Goal: Task Accomplishment & Management: Manage account settings

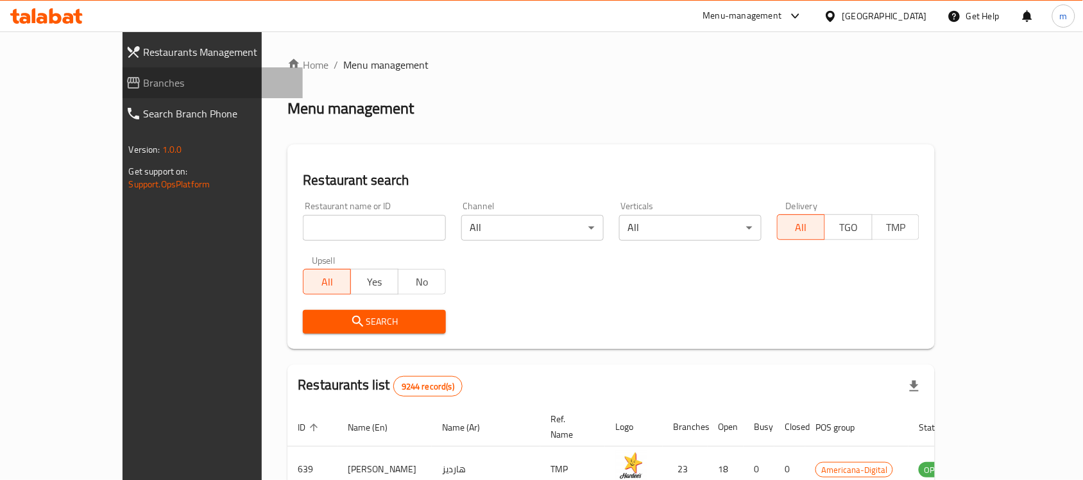
click at [144, 75] on span "Branches" at bounding box center [218, 82] width 149 height 15
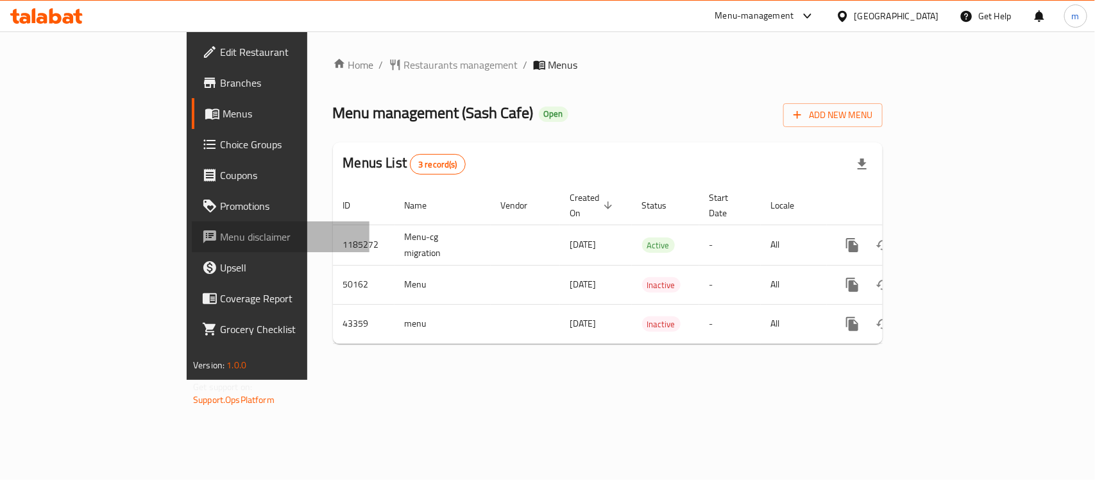
click at [192, 222] on link "Menu disclaimer" at bounding box center [281, 236] width 178 height 31
click at [220, 143] on span "Choice Groups" at bounding box center [289, 144] width 139 height 15
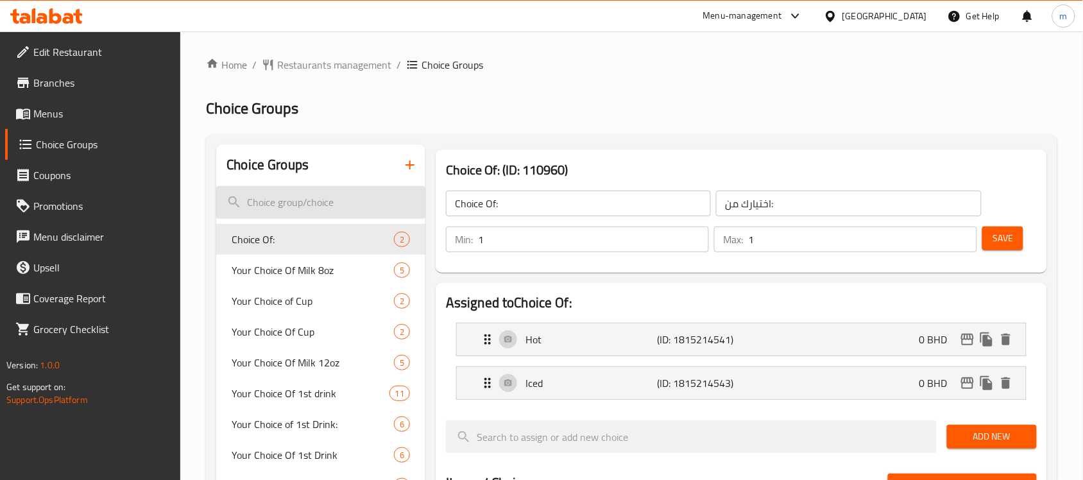
click at [279, 199] on input "search" at bounding box center [320, 202] width 209 height 33
paste input "Your Choice of First Drink:"
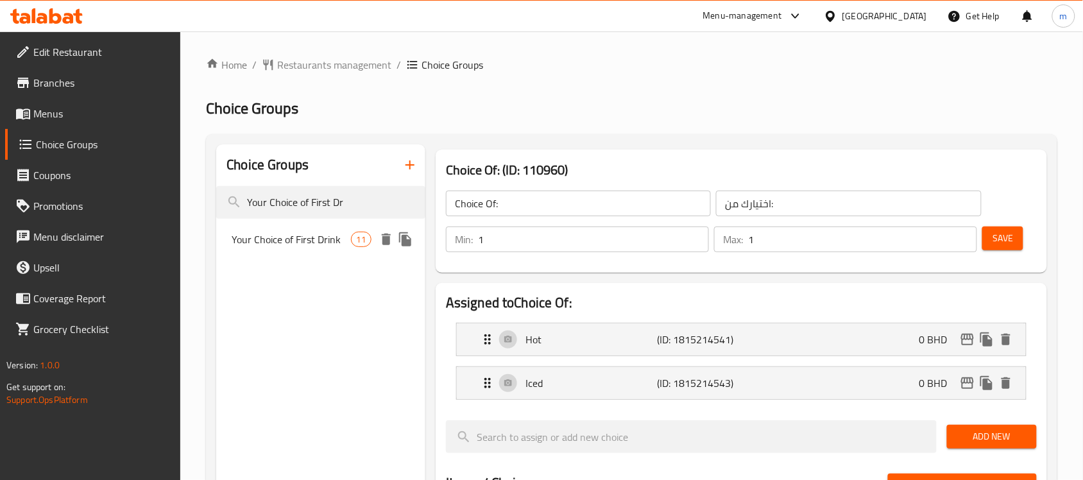
type input "Your Choice of First Dr"
click at [290, 242] on span "Your Choice of First Drink" at bounding box center [291, 239] width 119 height 15
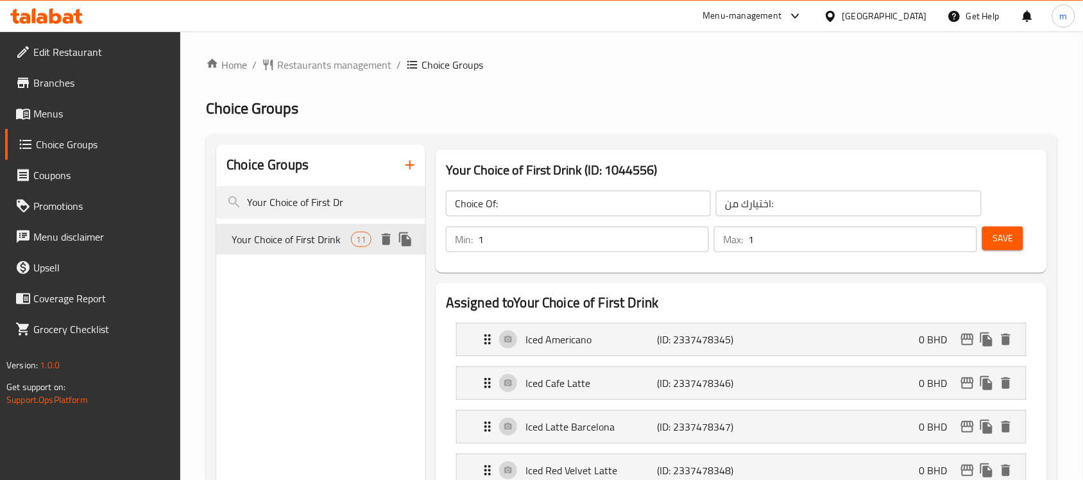
type input "Your Choice of First Drink"
type input "اختيارك للمشروب الأول"
click at [784, 199] on input "اختيارك للمشروب الأول" at bounding box center [848, 203] width 265 height 26
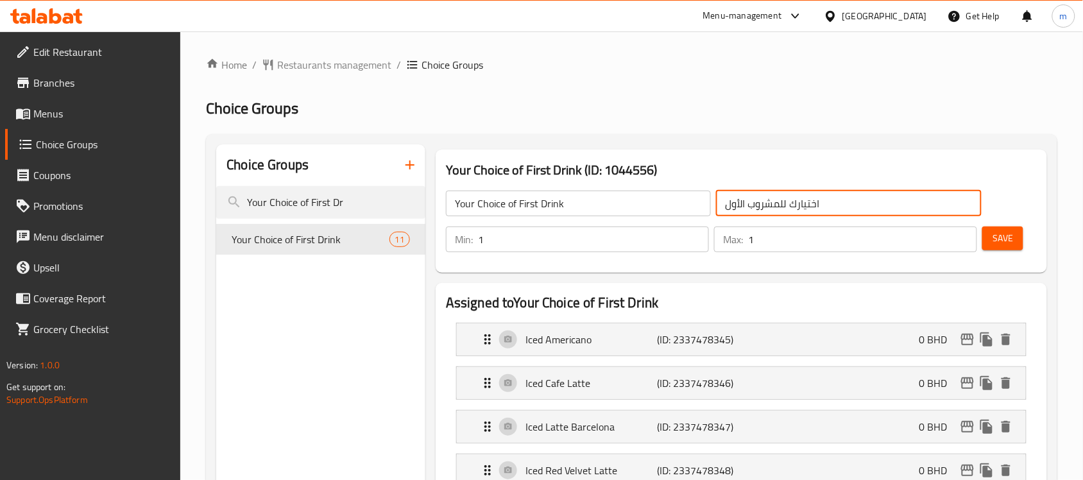
click at [784, 199] on input "اختيارك للمشروب الأول" at bounding box center [848, 203] width 265 height 26
click at [762, 344] on div "Iced Americano (ID: 2337478345) 0 BHD" at bounding box center [745, 339] width 530 height 32
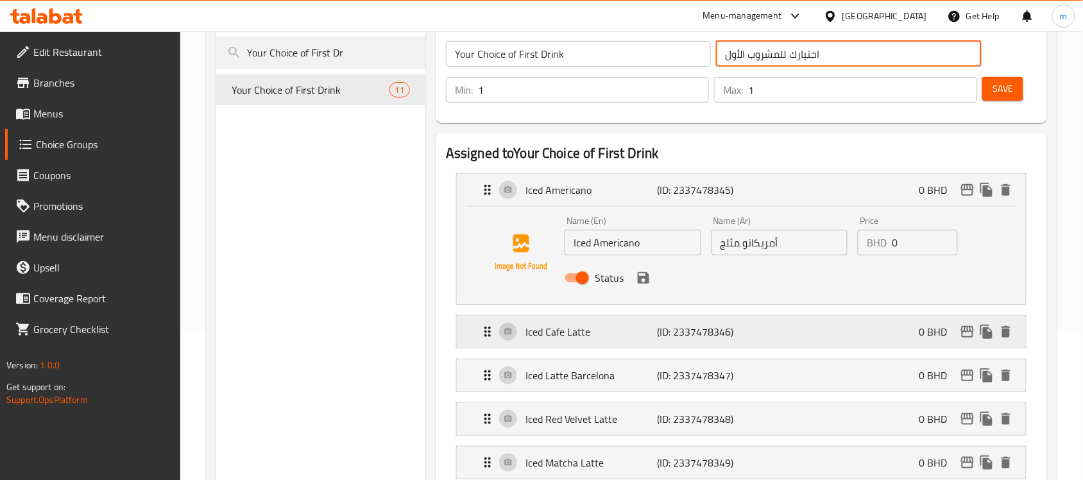
scroll to position [160, 0]
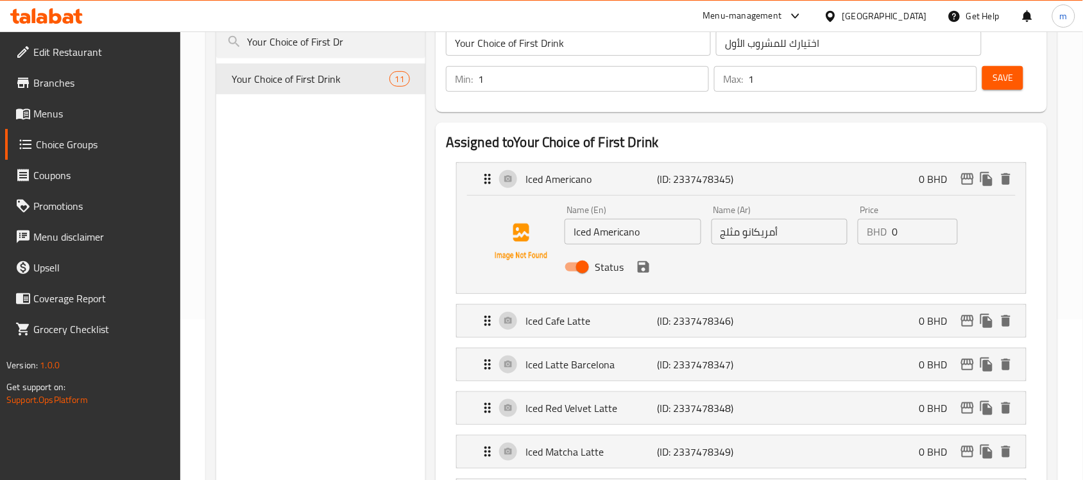
click at [61, 13] on icon at bounding box center [46, 15] width 72 height 15
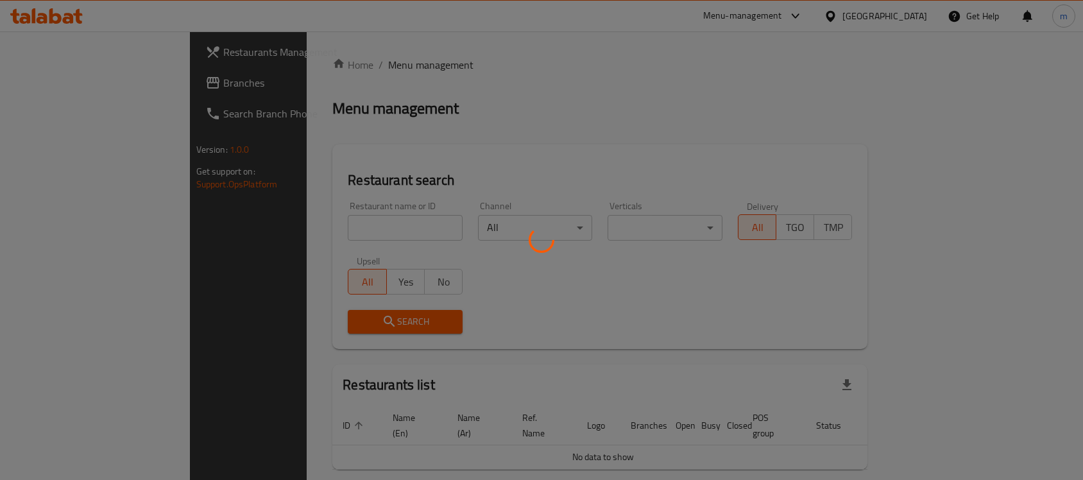
scroll to position [32, 0]
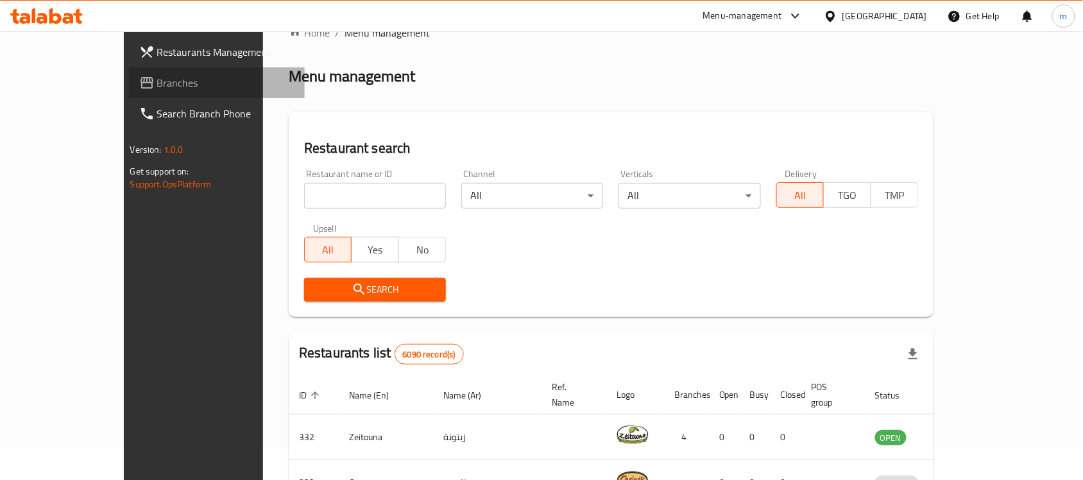
click at [157, 81] on span "Branches" at bounding box center [225, 82] width 137 height 15
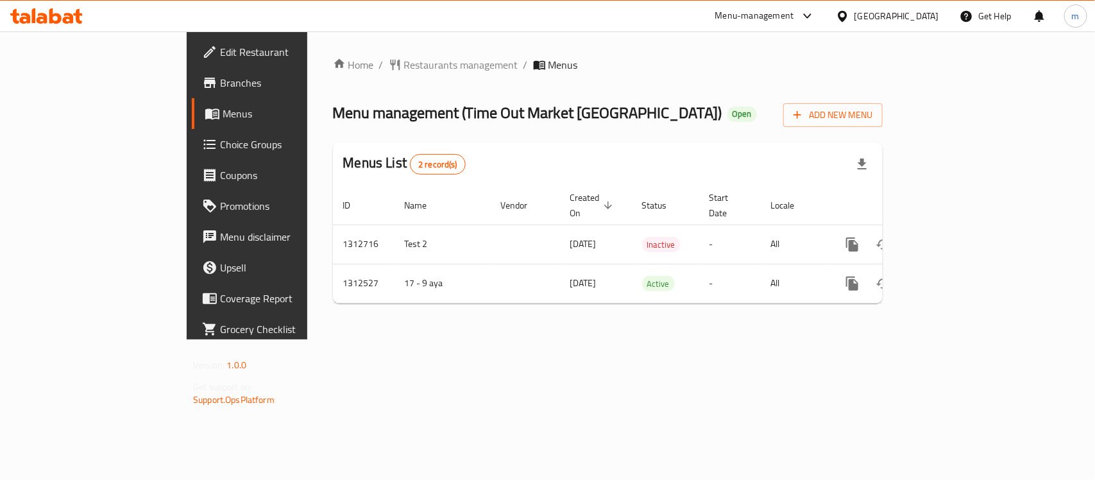
click at [220, 146] on span "Choice Groups" at bounding box center [289, 144] width 139 height 15
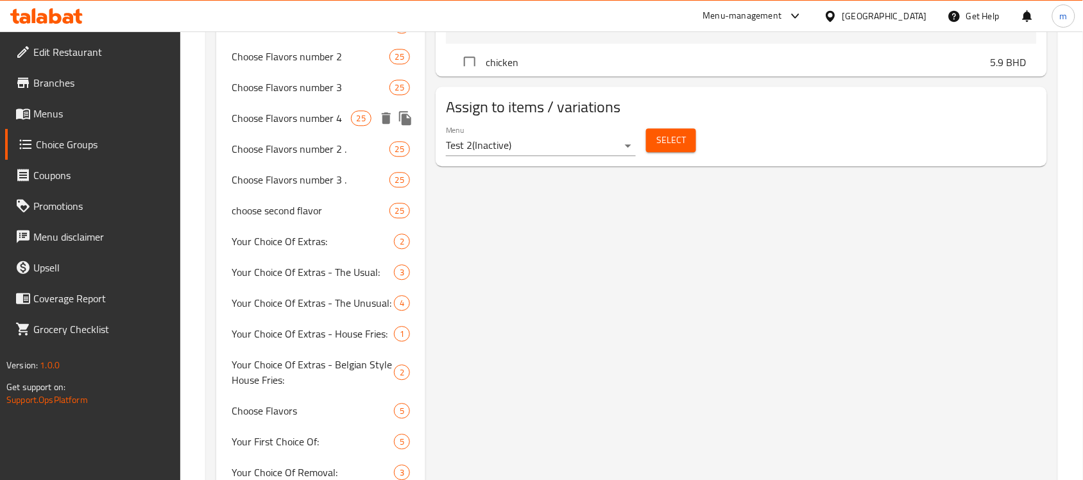
scroll to position [882, 0]
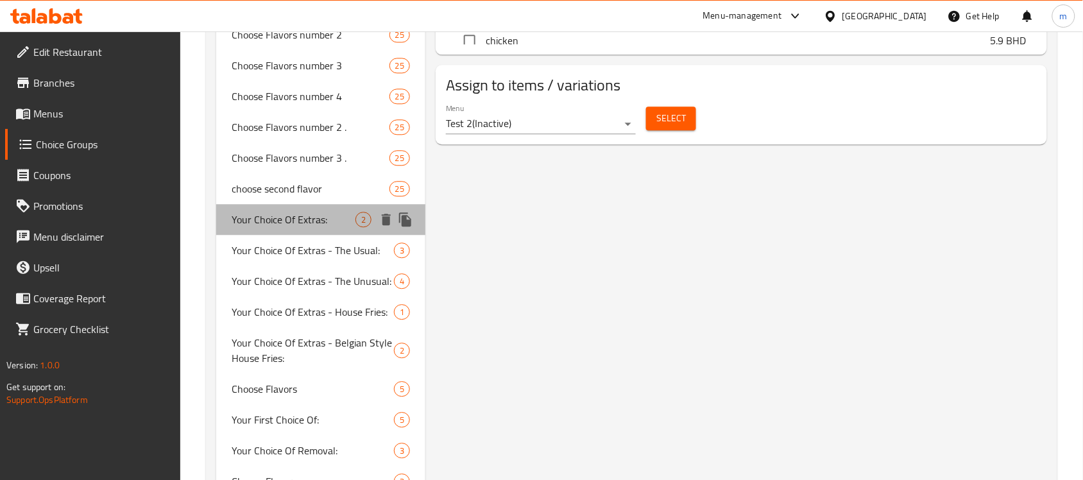
click at [271, 218] on span "Your Choice Of Extras:" at bounding box center [294, 219] width 124 height 15
type input "Your Choice Of Extras:"
type input "إختيارك من الإضافات:"
type input "0"
type input "2"
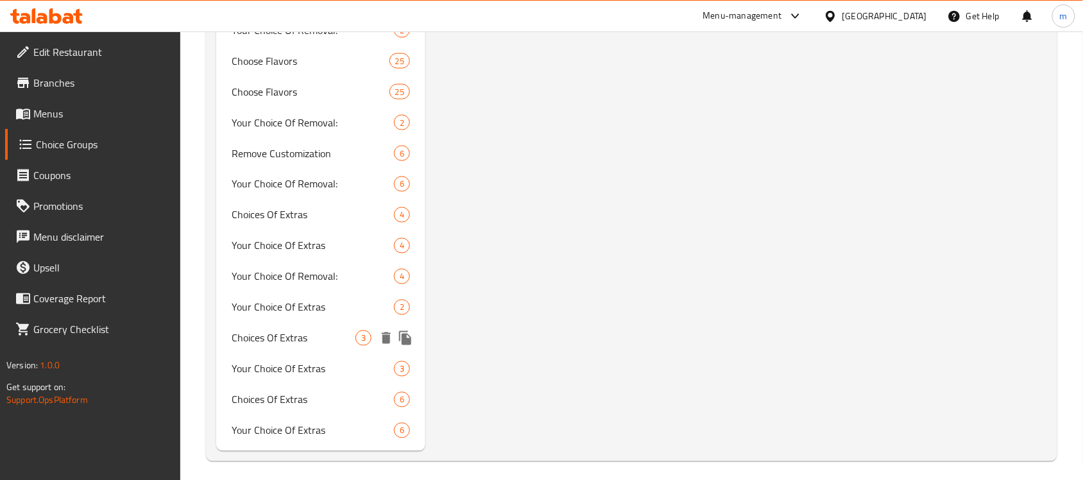
scroll to position [1983, 0]
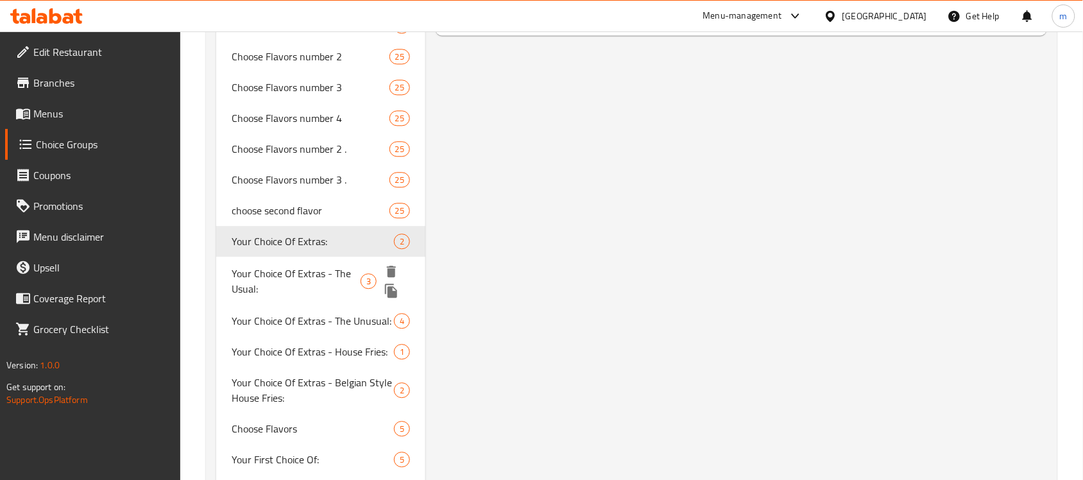
drag, startPoint x: 289, startPoint y: 261, endPoint x: 289, endPoint y: 253, distance: 7.7
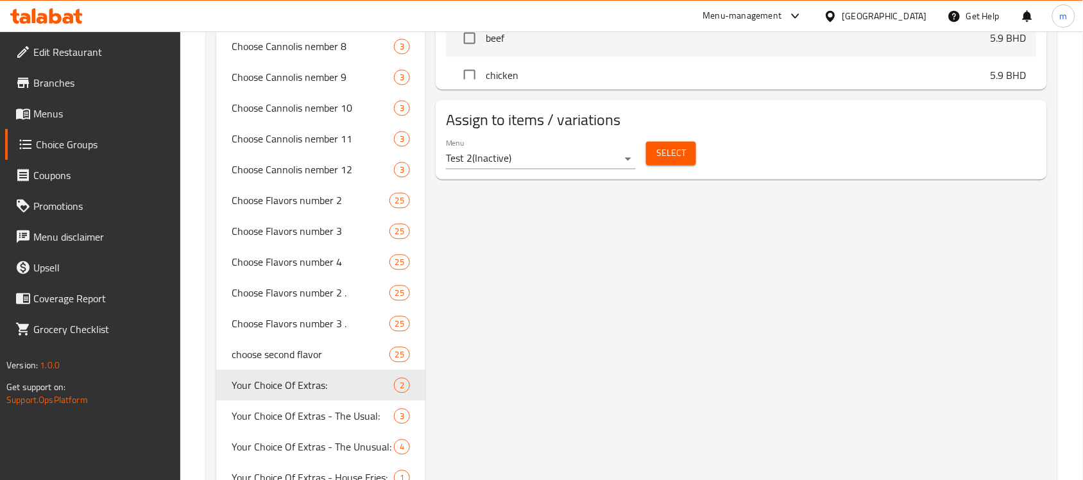
scroll to position [0, 0]
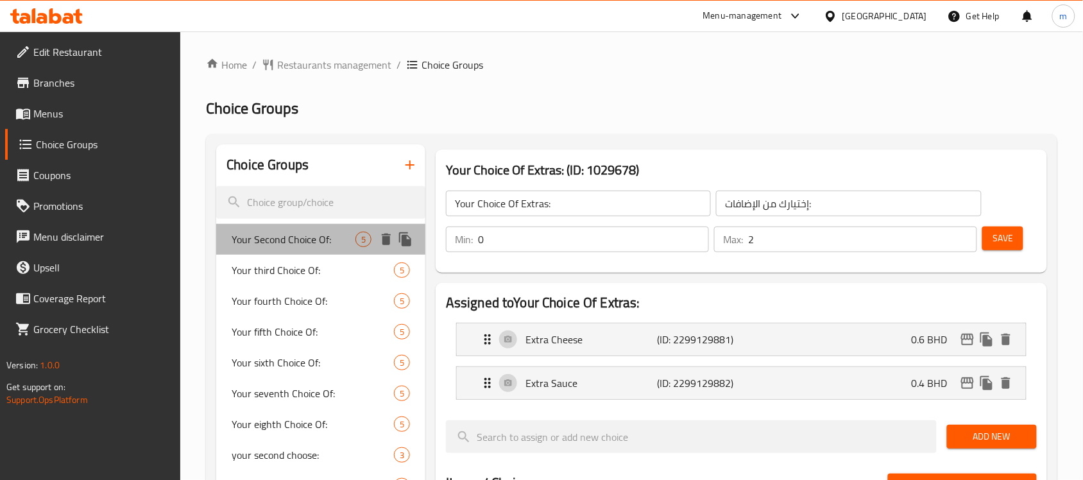
click at [265, 232] on span "Your Second Choice Of:" at bounding box center [294, 239] width 124 height 15
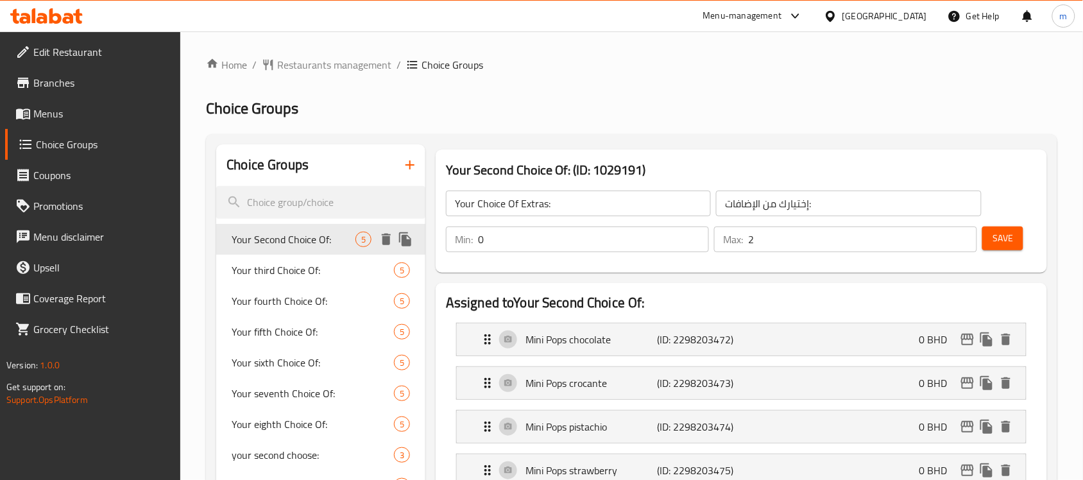
type input "Your Second Choice Of:"
type input "اختيارك الثاني من:"
type input "1"
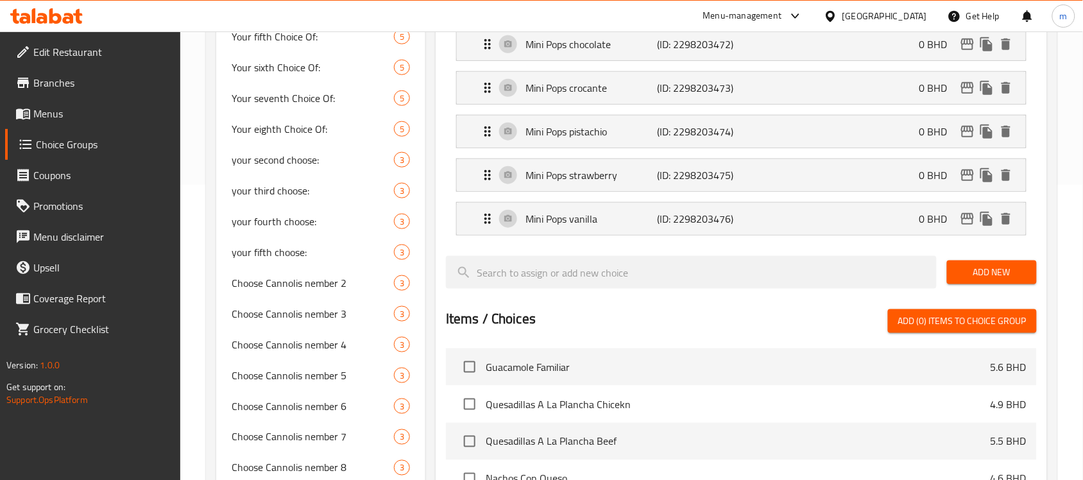
scroll to position [58, 0]
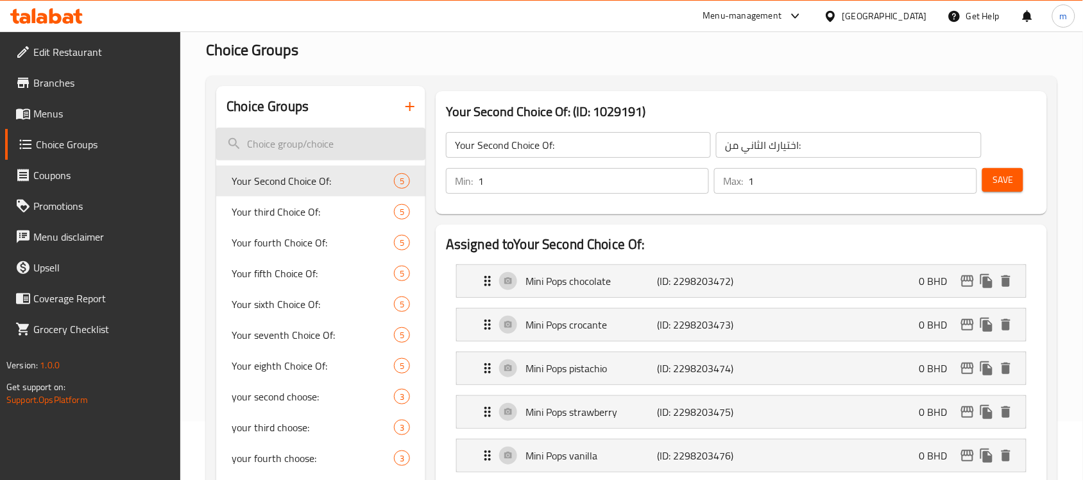
click at [280, 142] on input "search" at bounding box center [320, 144] width 209 height 33
paste input "Your Choice of Second drink:"
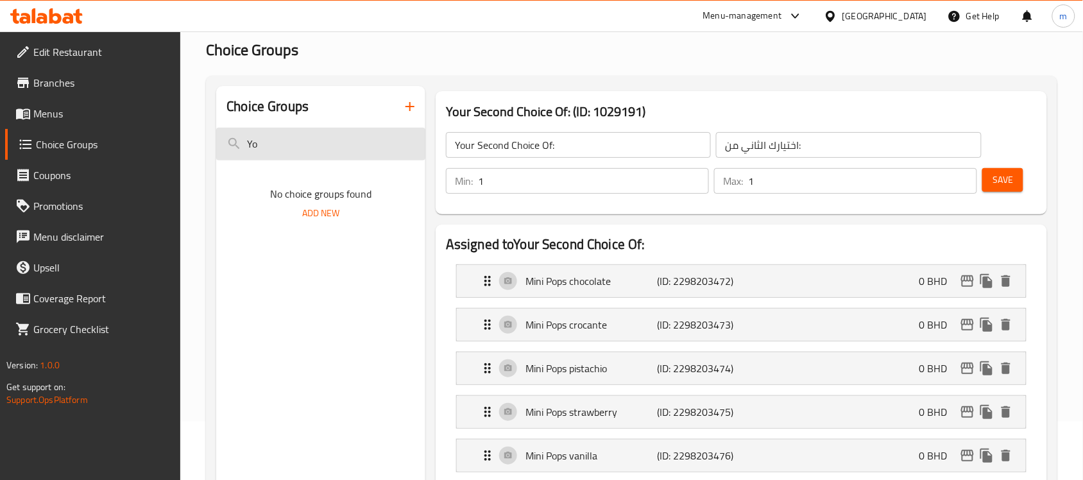
type input "Y"
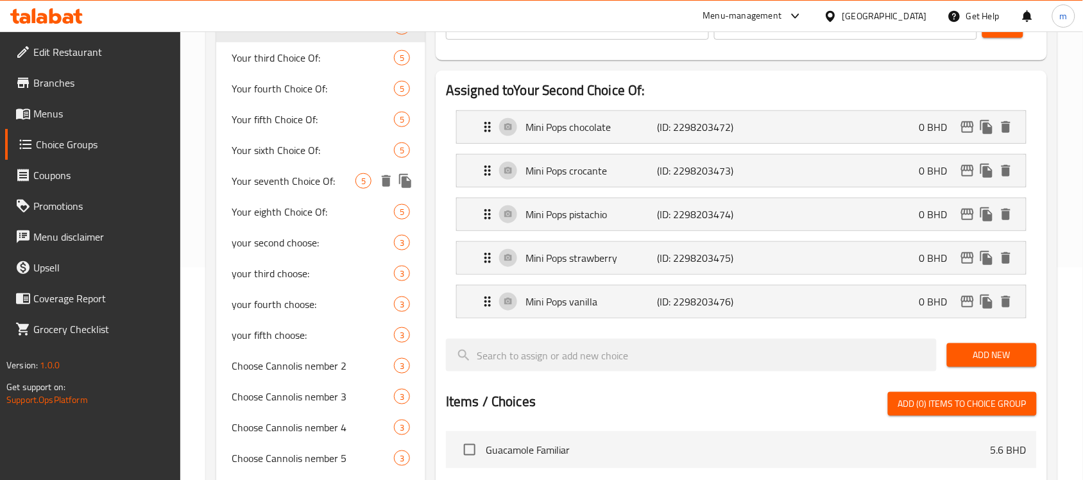
scroll to position [219, 0]
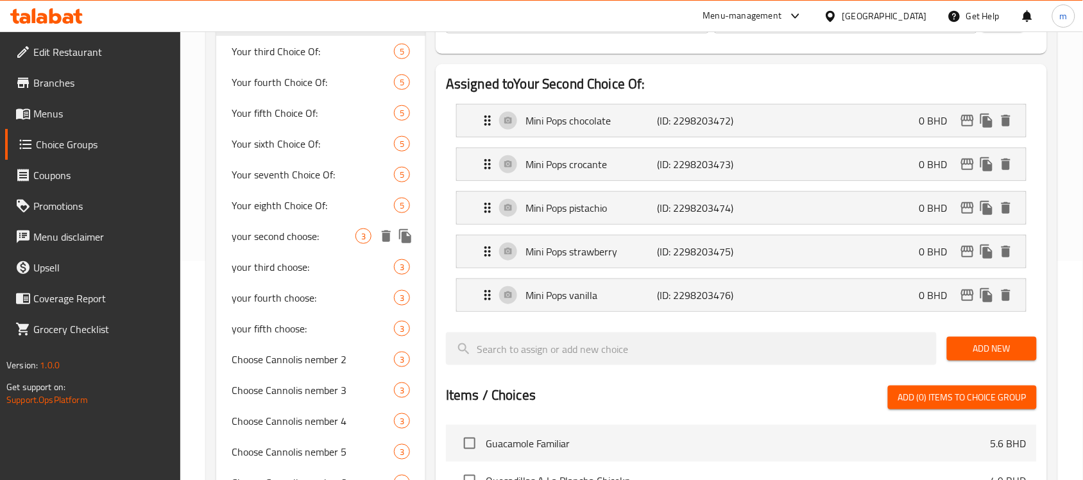
click at [297, 239] on span "your second choose:" at bounding box center [294, 235] width 124 height 15
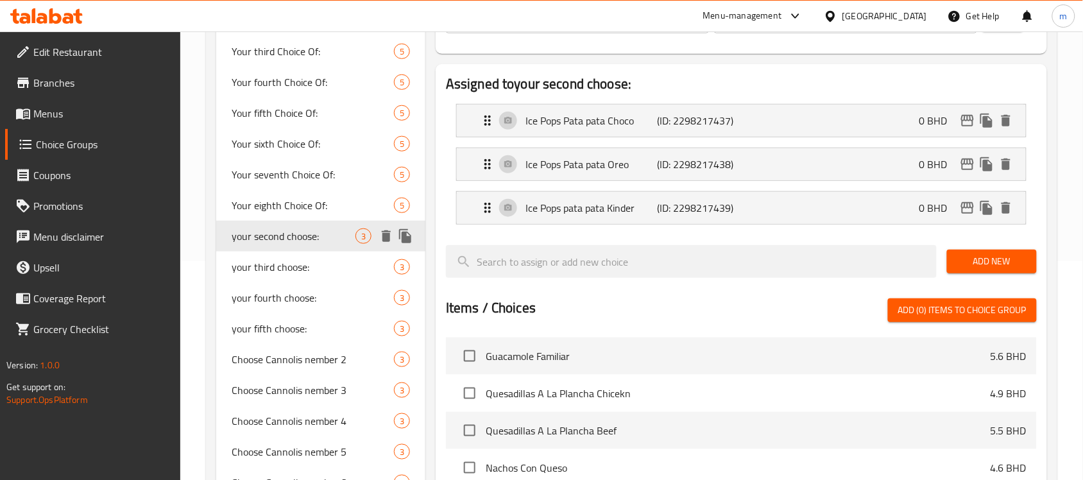
type input "your second choose:"
type input "اختيارك الثانى من:"
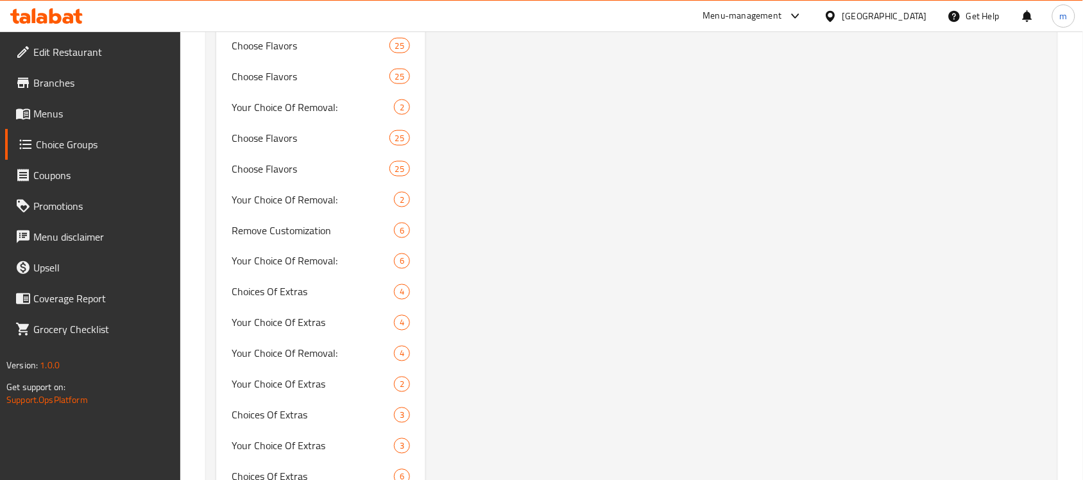
scroll to position [1983, 0]
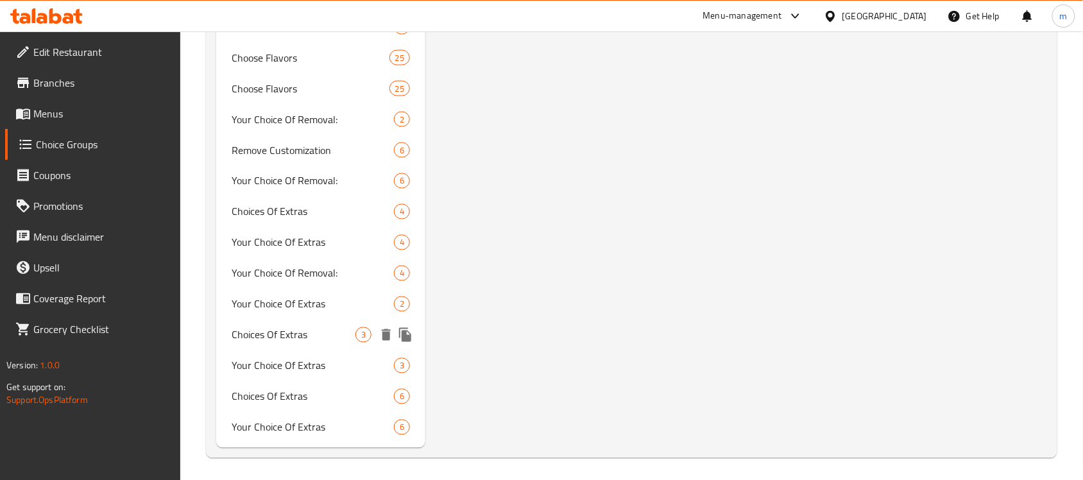
click at [274, 332] on span "Choices Of Extras" at bounding box center [294, 334] width 124 height 15
type input "Choices Of Extras"
type input "اختيارات الإضافات"
type input "0"
type input "3"
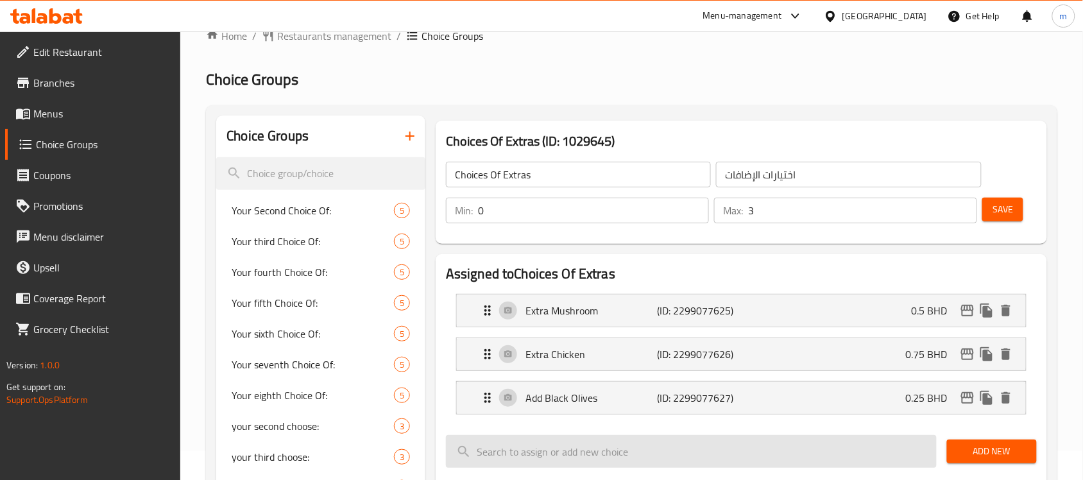
scroll to position [0, 0]
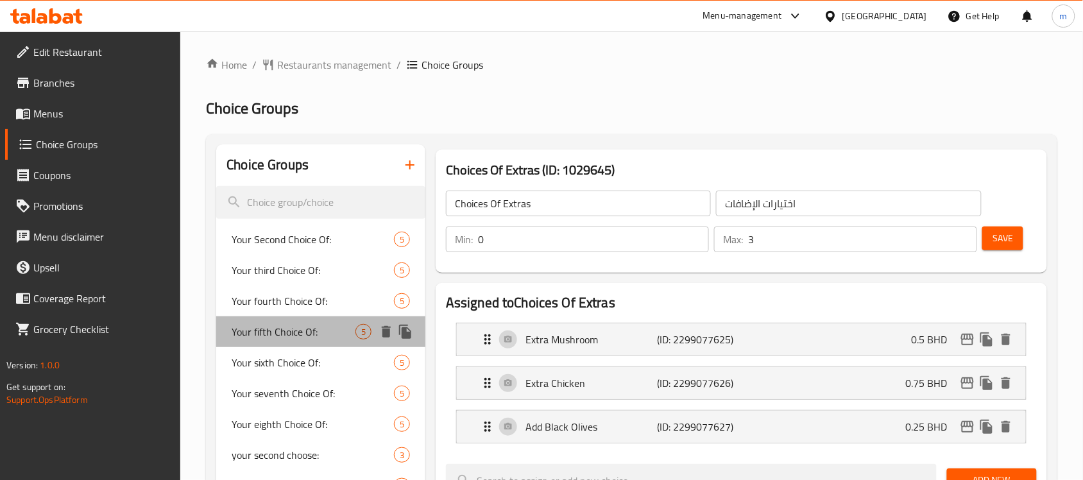
click at [291, 334] on span "Your fifth Choice Of:" at bounding box center [294, 331] width 124 height 15
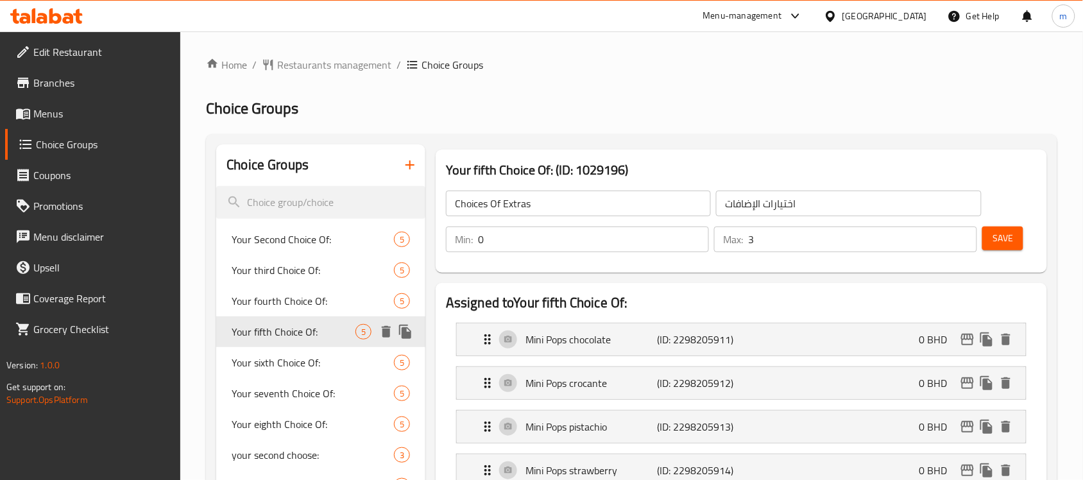
type input "Your fifth Choice Of:"
type input "اختيارك [PERSON_NAME] من:"
type input "1"
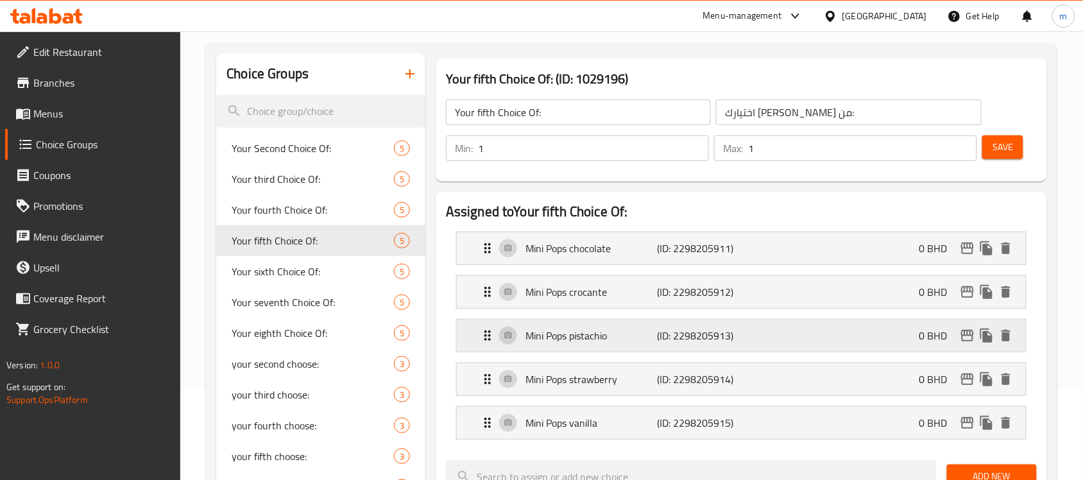
scroll to position [80, 0]
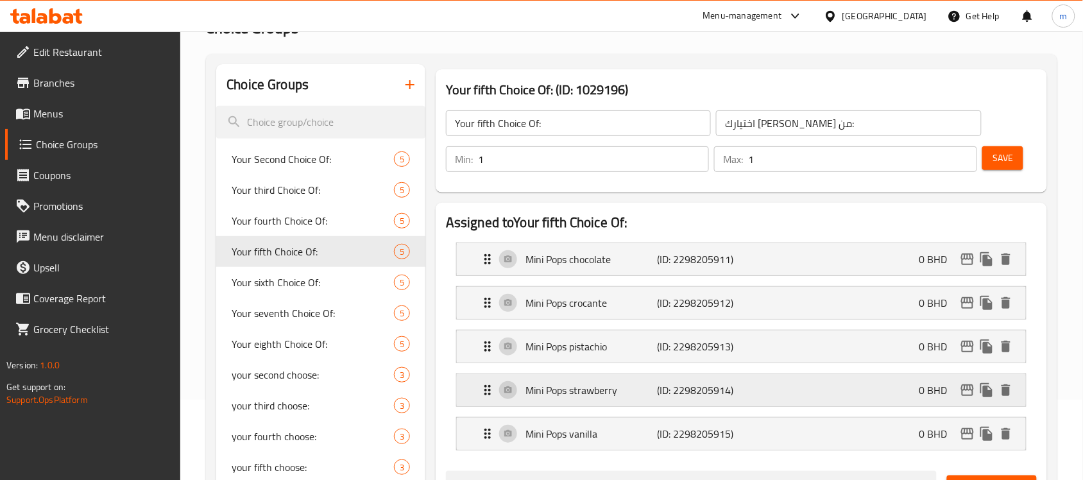
click at [578, 388] on p "Mini Pops strawberry" at bounding box center [590, 389] width 131 height 15
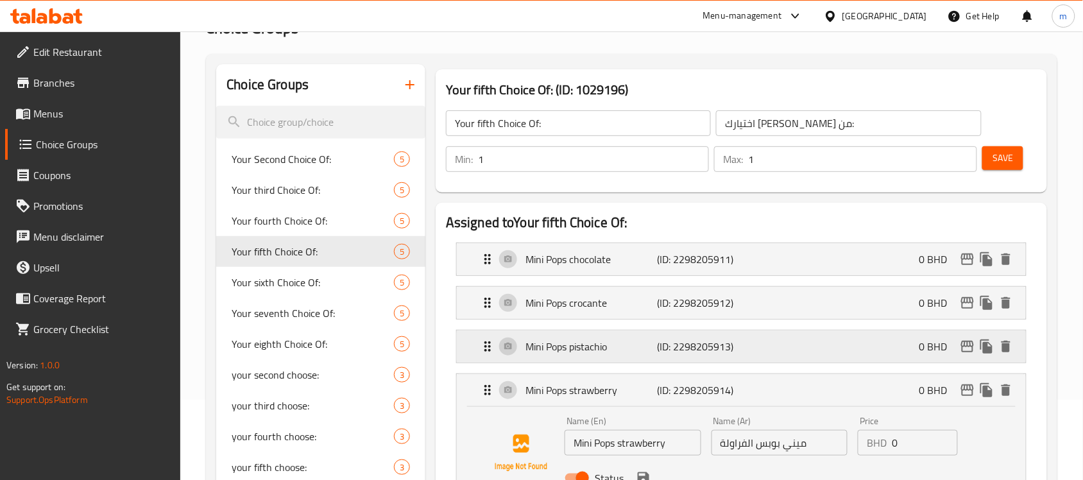
scroll to position [241, 0]
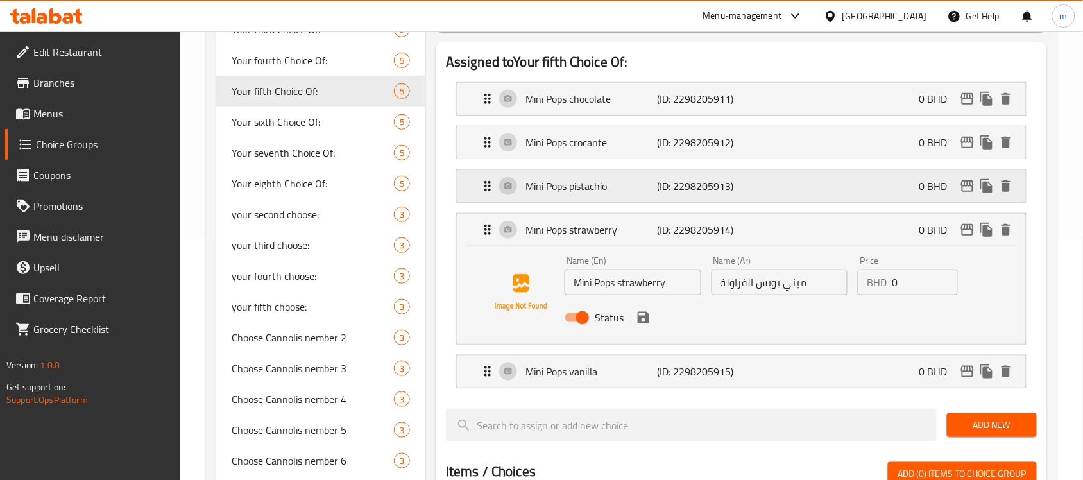
click at [552, 190] on p "Mini Pops pistachio" at bounding box center [590, 185] width 131 height 15
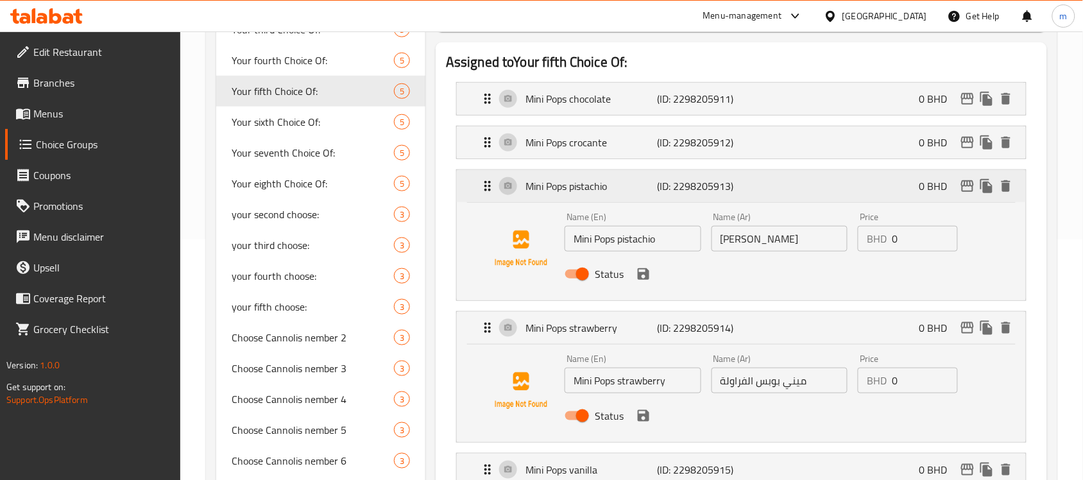
scroll to position [160, 0]
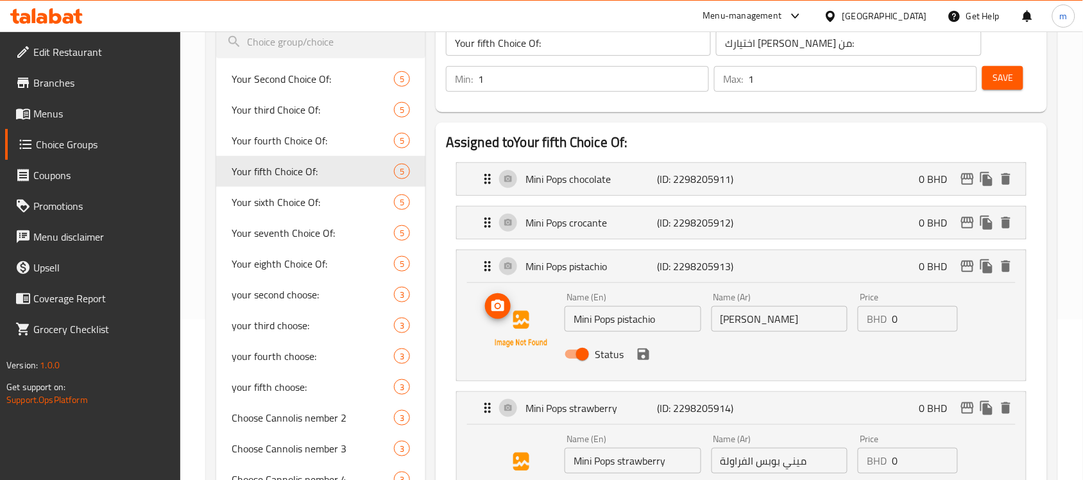
click at [521, 340] on img at bounding box center [521, 329] width 82 height 82
click at [502, 311] on icon "upload picture" at bounding box center [497, 306] width 13 height 12
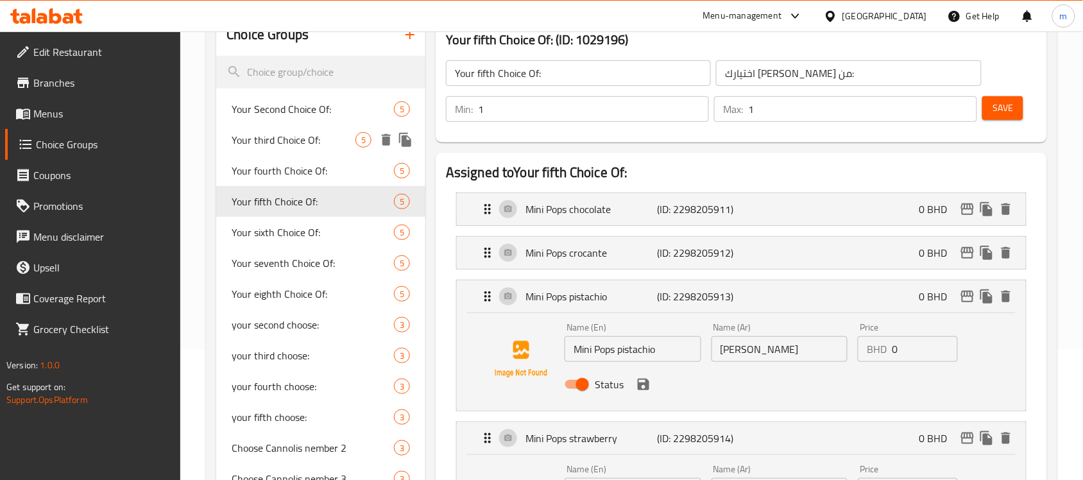
scroll to position [80, 0]
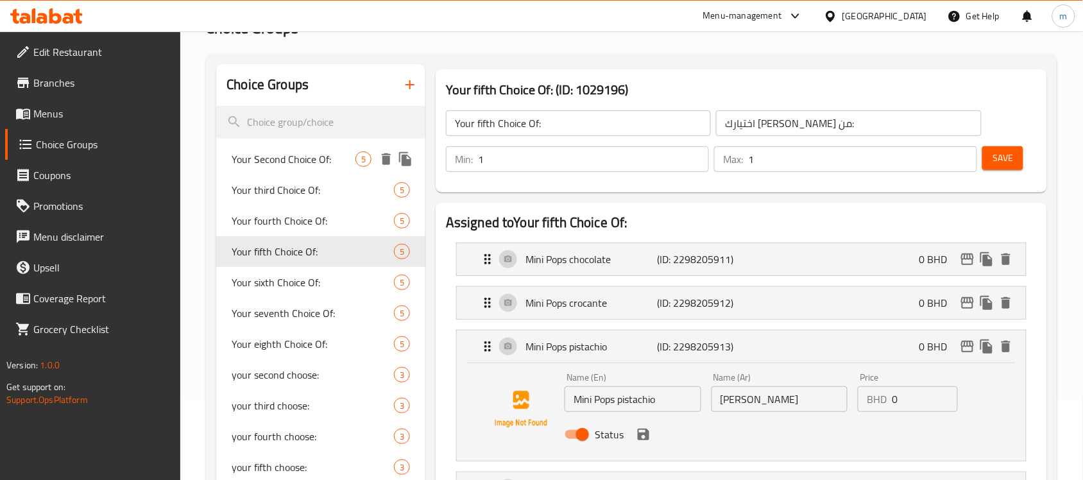
drag, startPoint x: 317, startPoint y: 152, endPoint x: 650, endPoint y: 183, distance: 333.7
click at [317, 152] on span "Your Second Choice Of:" at bounding box center [294, 158] width 124 height 15
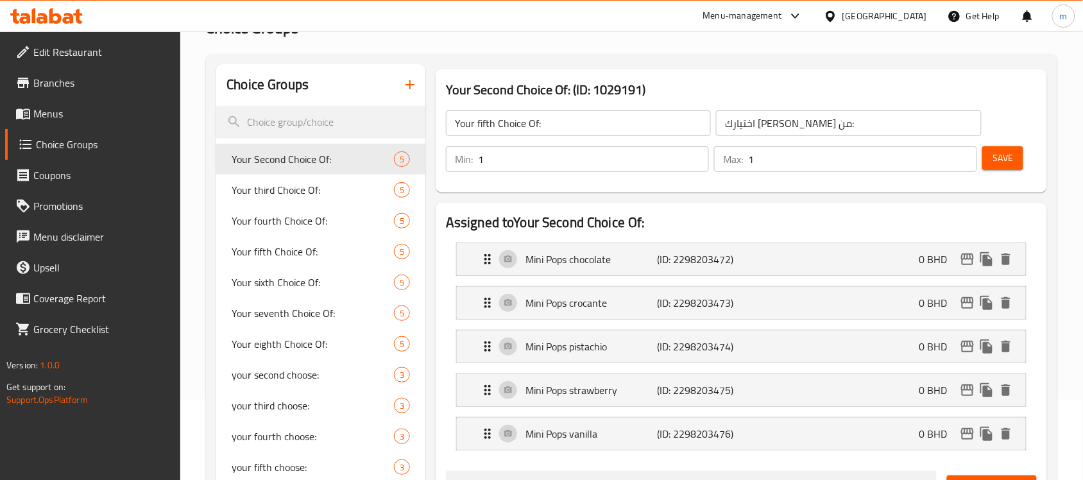
type input "Your Second Choice Of:"
type input "اختيارك الثاني من:"
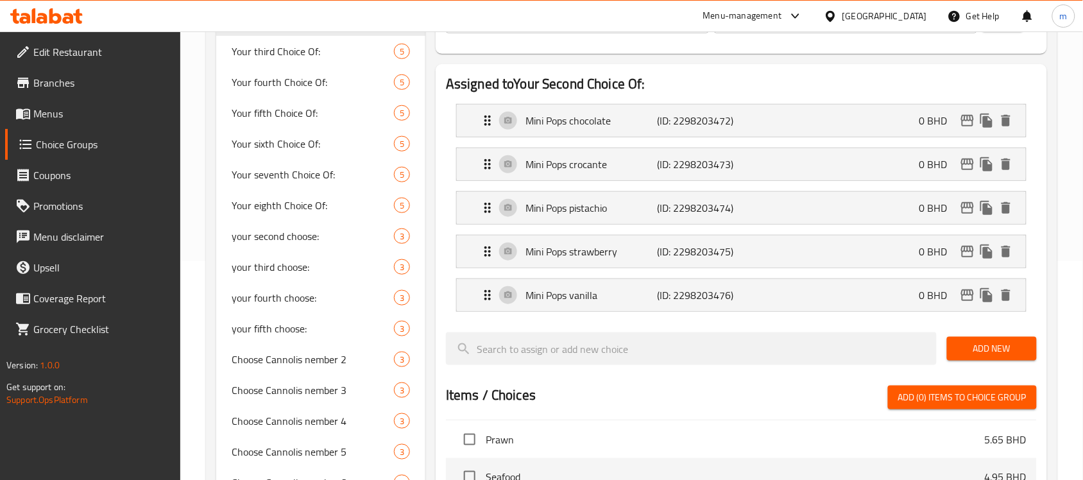
scroll to position [58, 0]
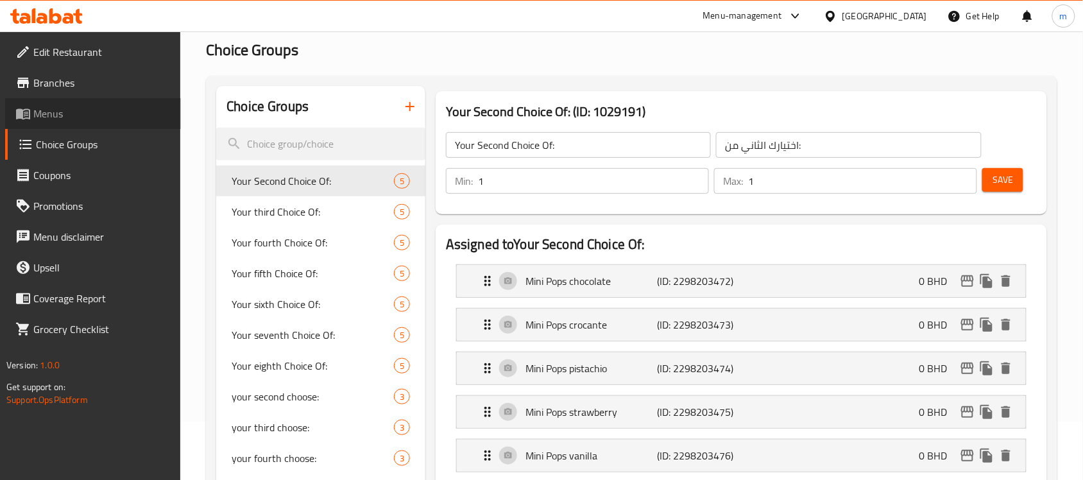
click at [62, 106] on span "Menus" at bounding box center [101, 113] width 137 height 15
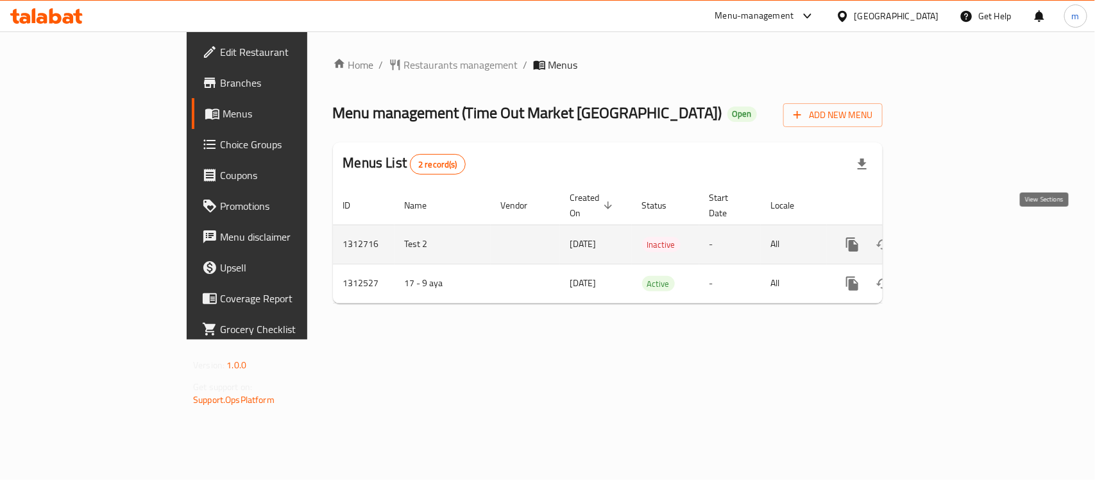
click at [952, 237] on icon "enhanced table" at bounding box center [944, 244] width 15 height 15
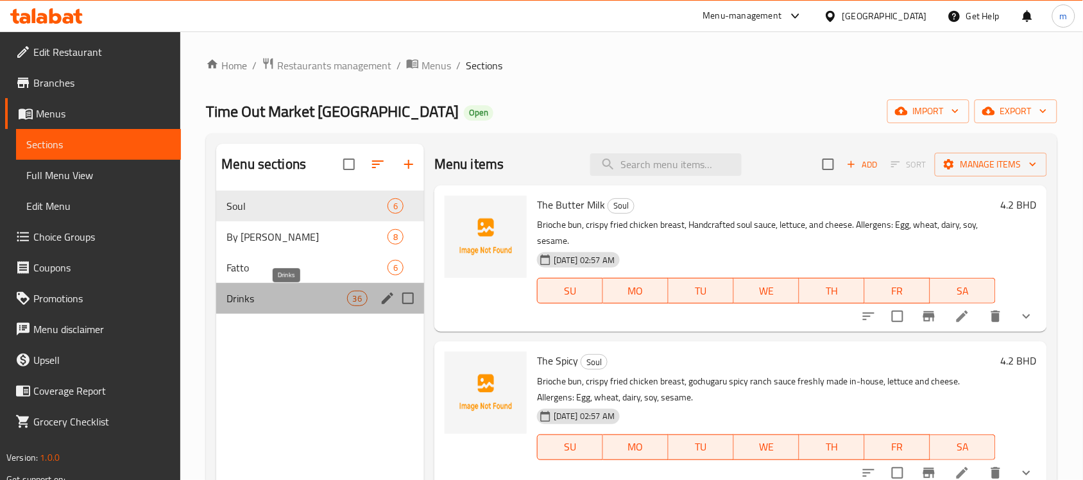
click at [323, 295] on span "Drinks" at bounding box center [286, 298] width 120 height 15
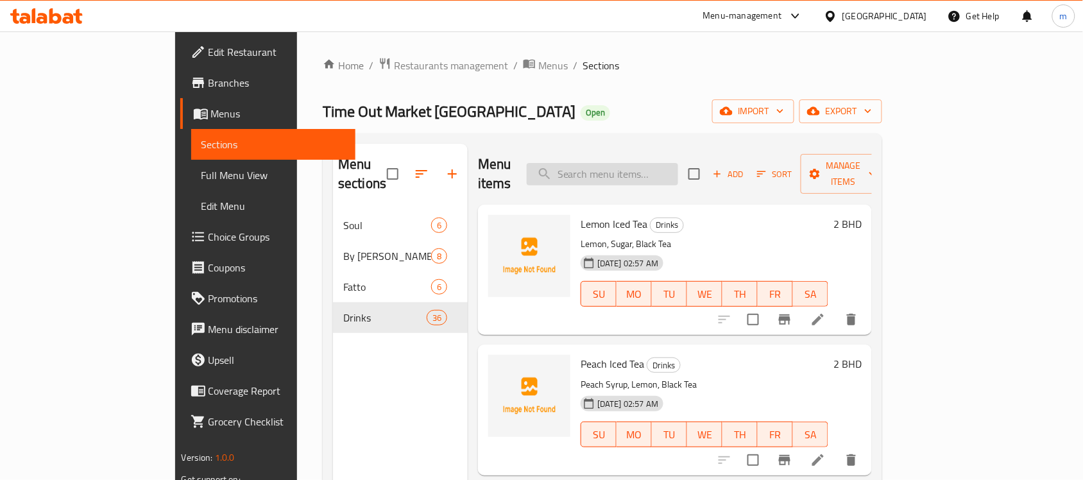
click at [645, 169] on input "search" at bounding box center [602, 174] width 151 height 22
paste input "Iced Americano"
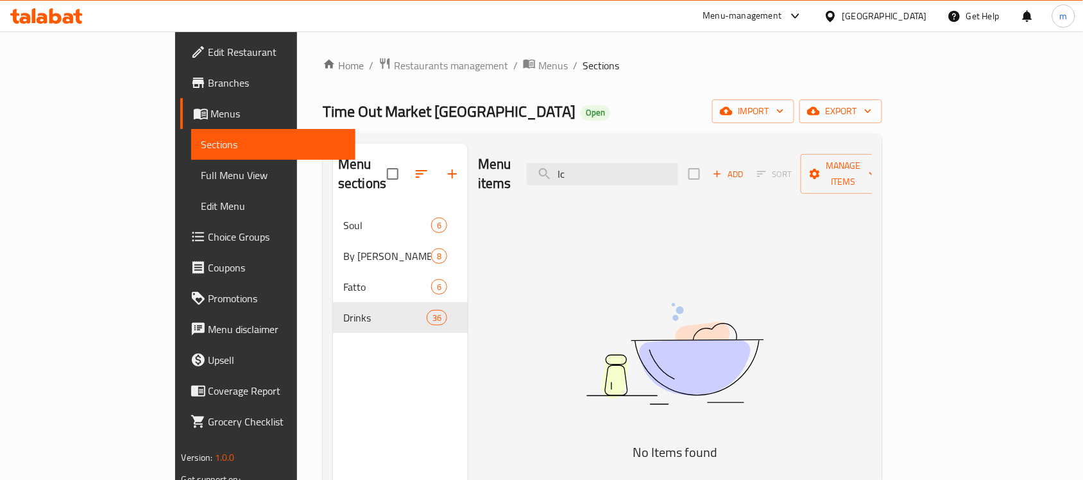
type input "I"
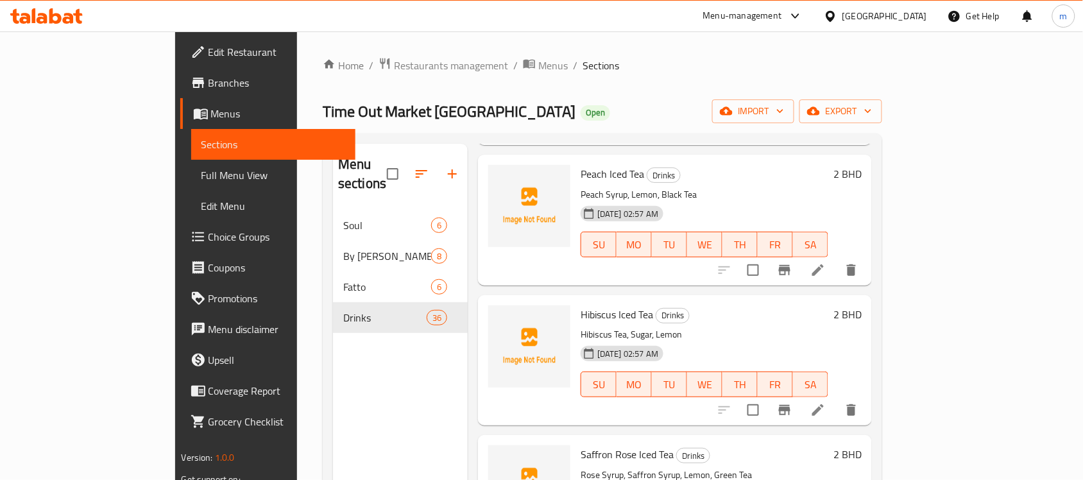
scroll to position [160, 0]
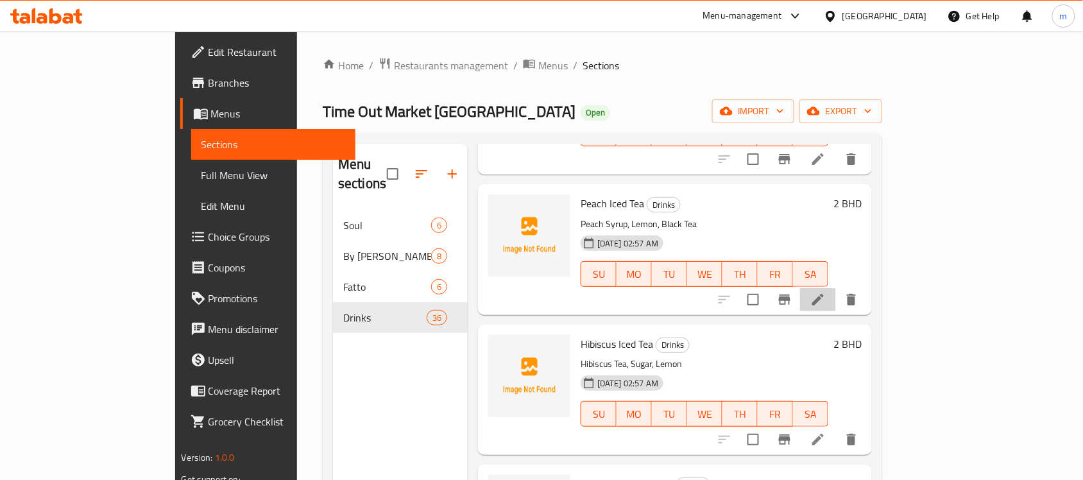
click at [836, 288] on li at bounding box center [818, 299] width 36 height 23
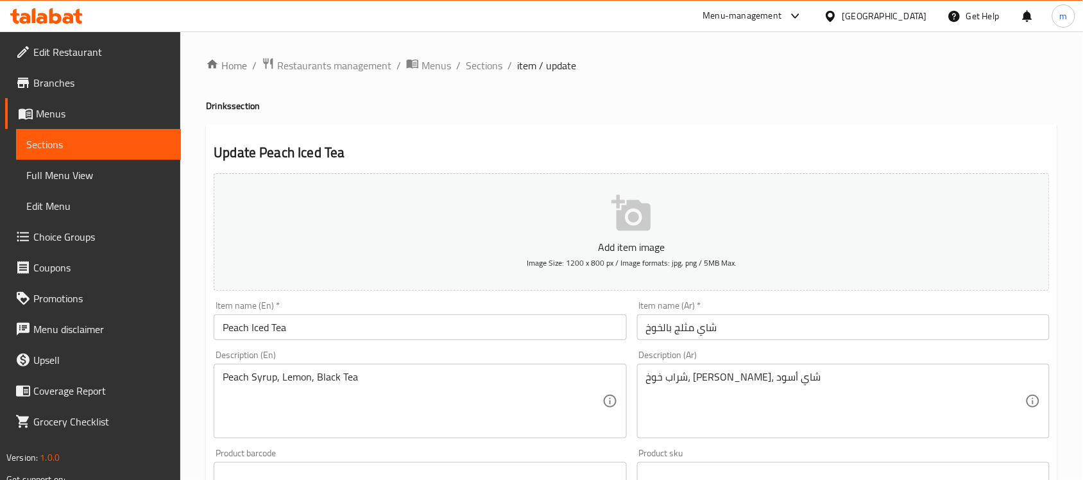
click at [42, 5] on div at bounding box center [46, 16] width 93 height 26
click at [914, 18] on div "[GEOGRAPHIC_DATA]" at bounding box center [884, 16] width 85 height 14
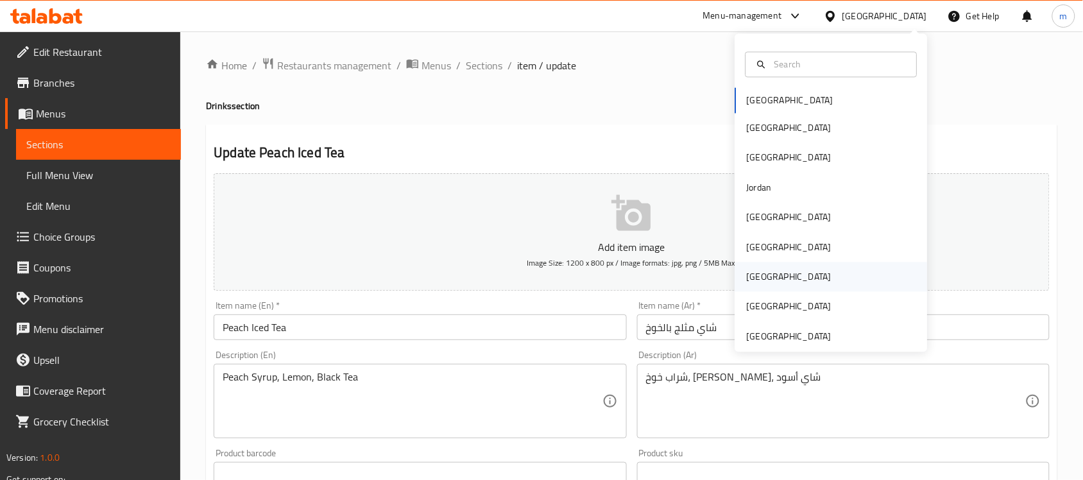
click at [748, 281] on div "[GEOGRAPHIC_DATA]" at bounding box center [789, 277] width 85 height 14
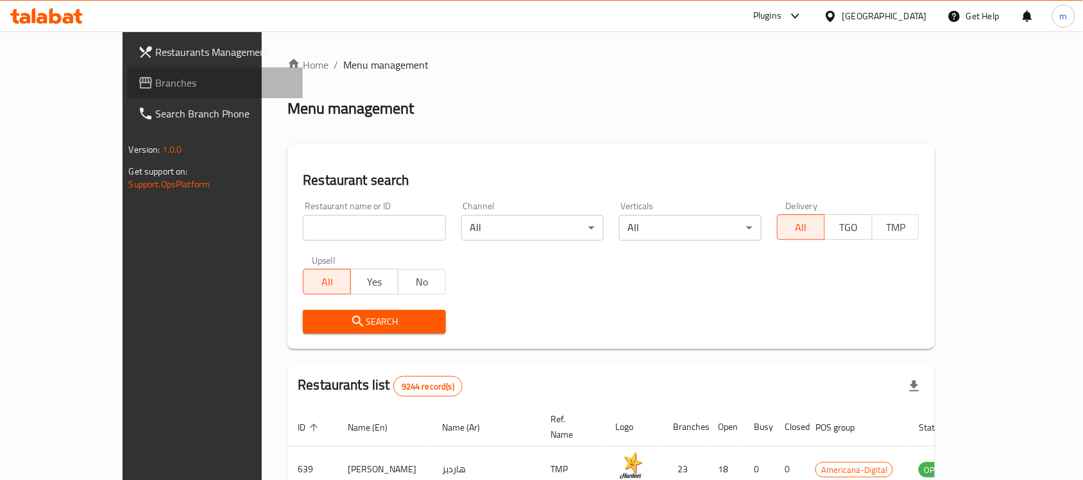
click at [156, 85] on span "Branches" at bounding box center [224, 82] width 137 height 15
